Goal: Find specific page/section

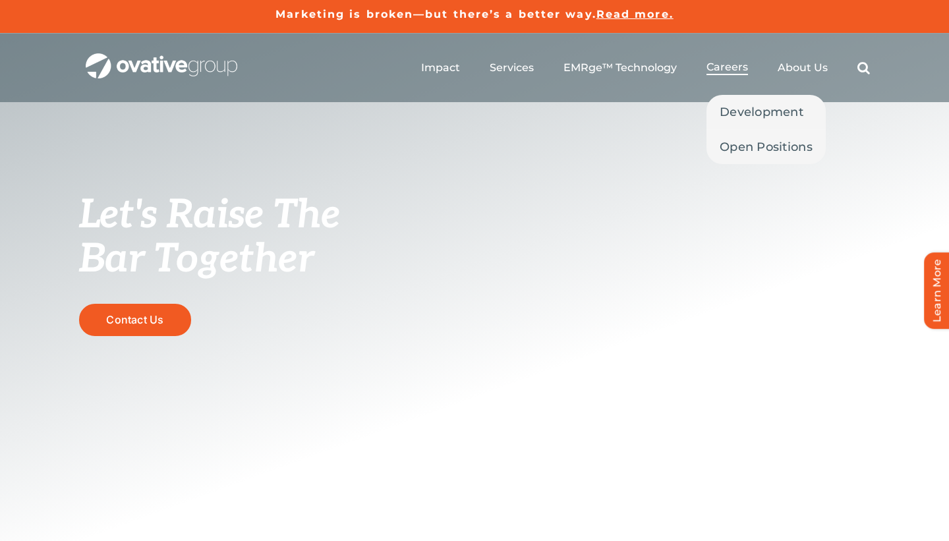
click at [731, 69] on span "Careers" at bounding box center [726, 67] width 41 height 13
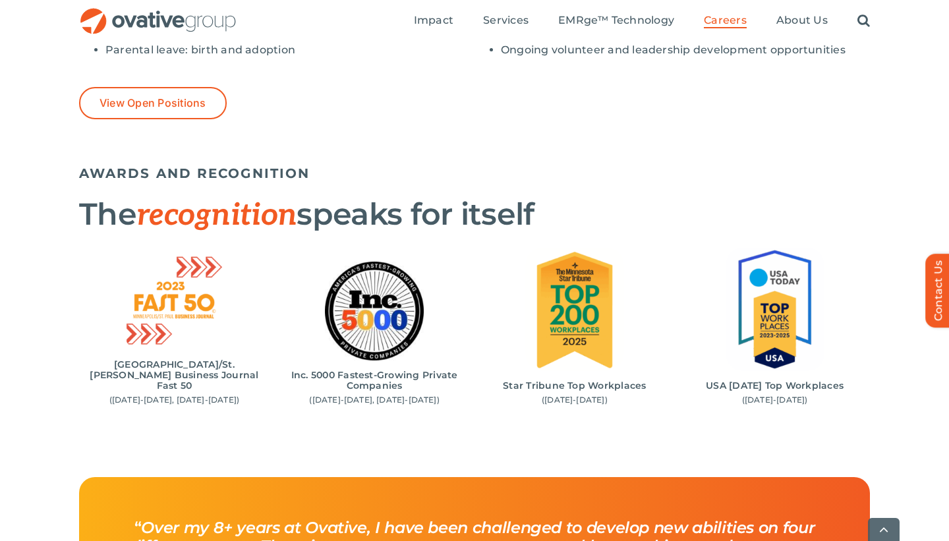
scroll to position [1249, 0]
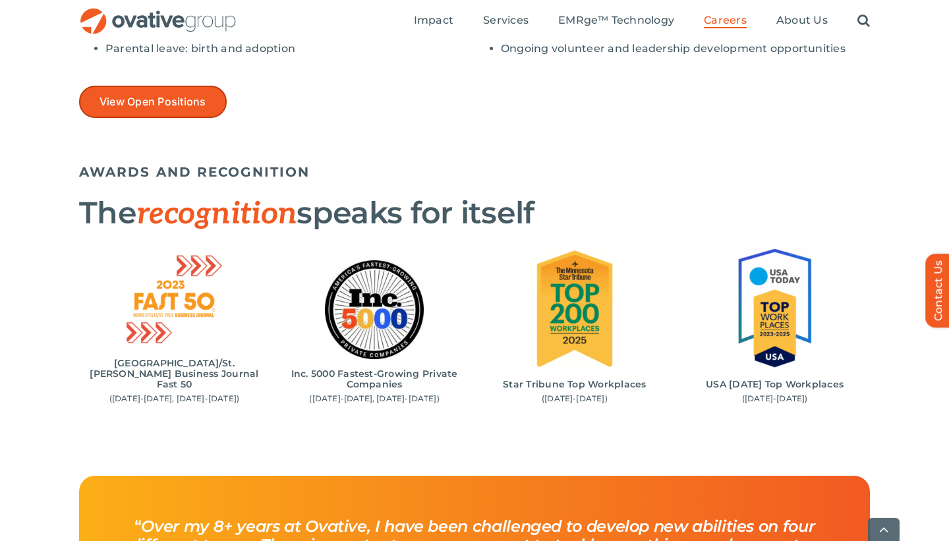
click at [148, 86] on link "View Open Positions" at bounding box center [153, 102] width 148 height 32
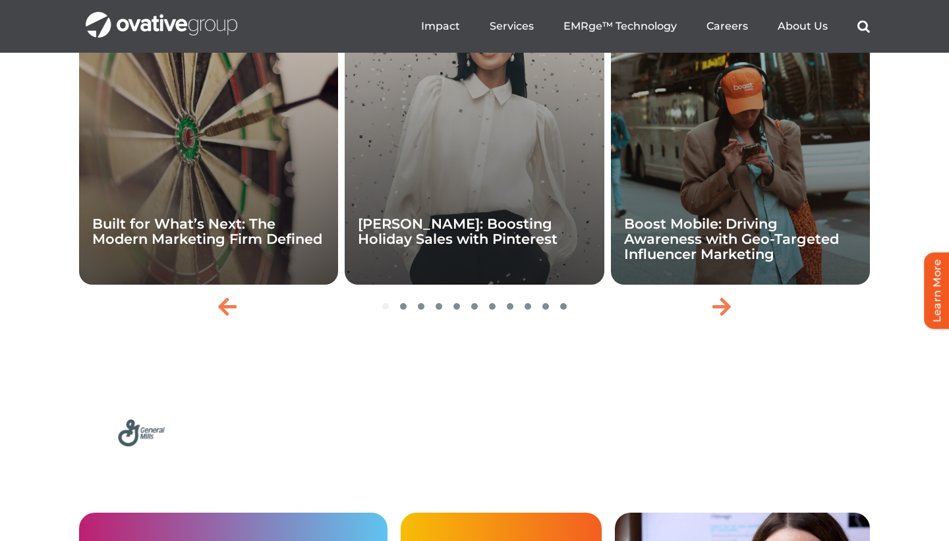
scroll to position [2867, 0]
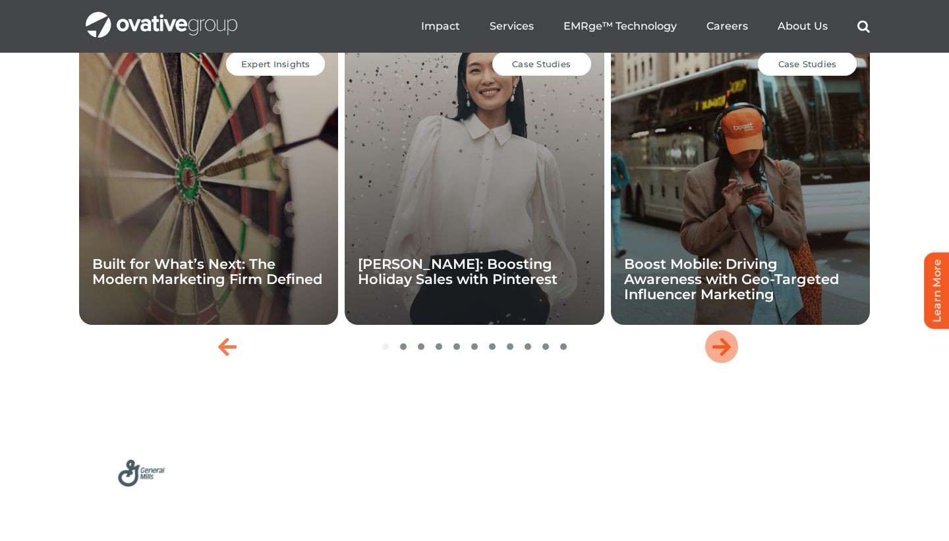
click at [732, 363] on div "Next slide" at bounding box center [721, 346] width 33 height 33
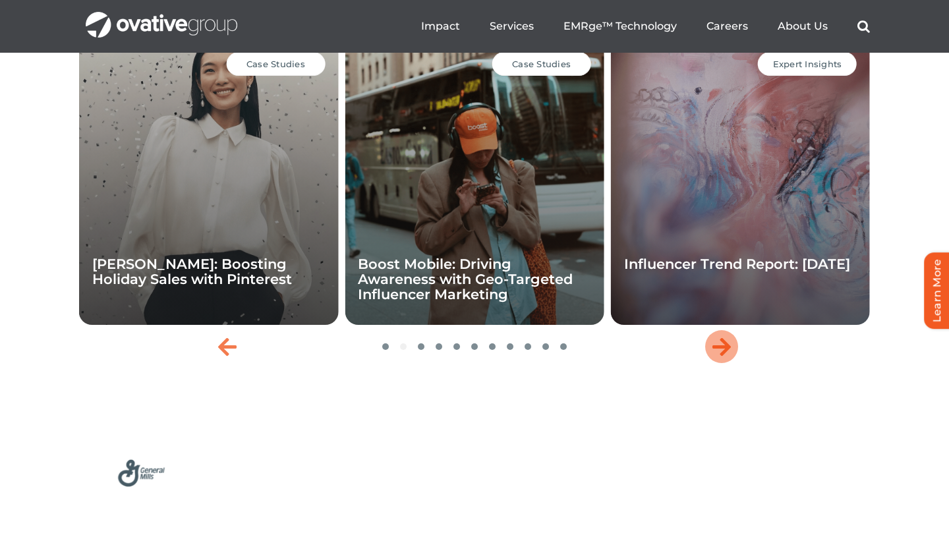
click at [732, 363] on div "Next slide" at bounding box center [721, 346] width 33 height 33
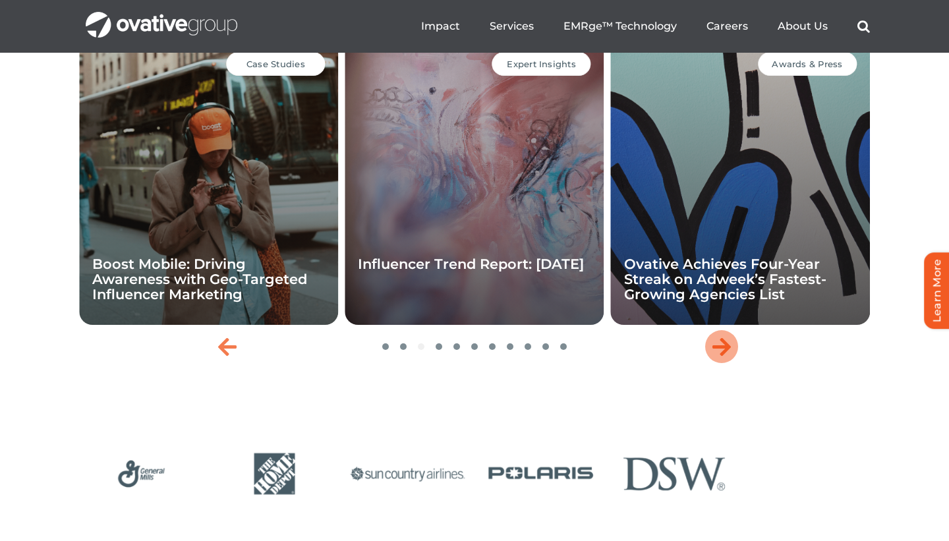
click at [732, 363] on div "Next slide" at bounding box center [721, 346] width 33 height 33
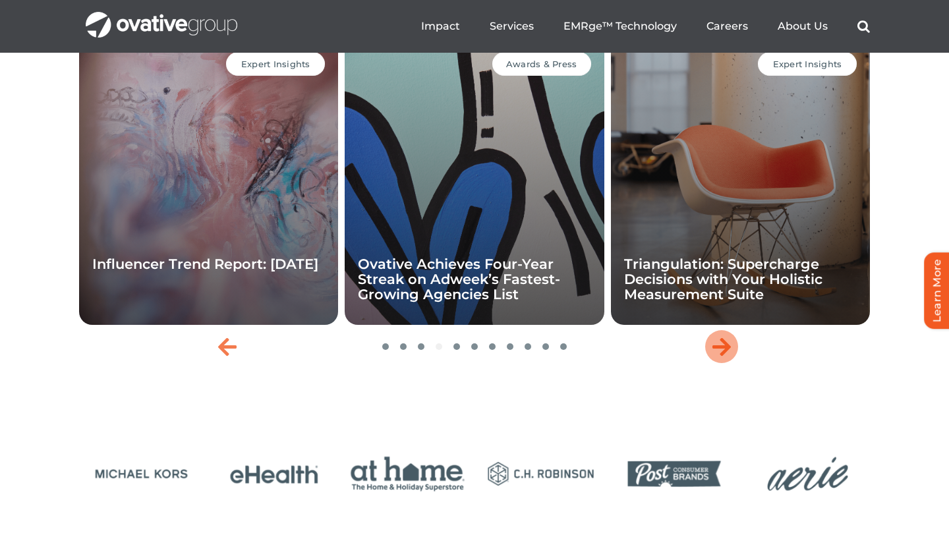
click at [732, 363] on div "Next slide" at bounding box center [721, 346] width 33 height 33
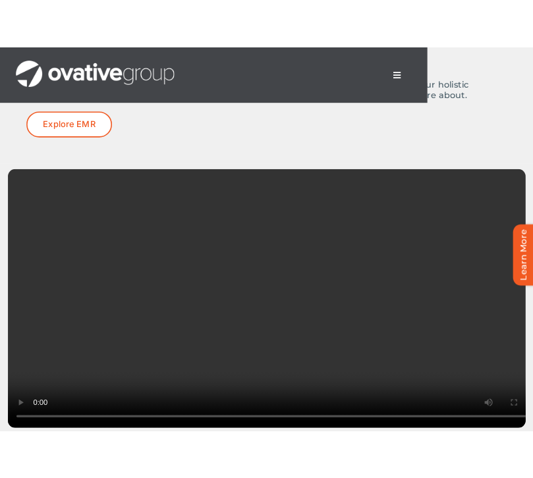
scroll to position [2731, 0]
